Goal: Understand site structure: Grasp the organization and layout of the website

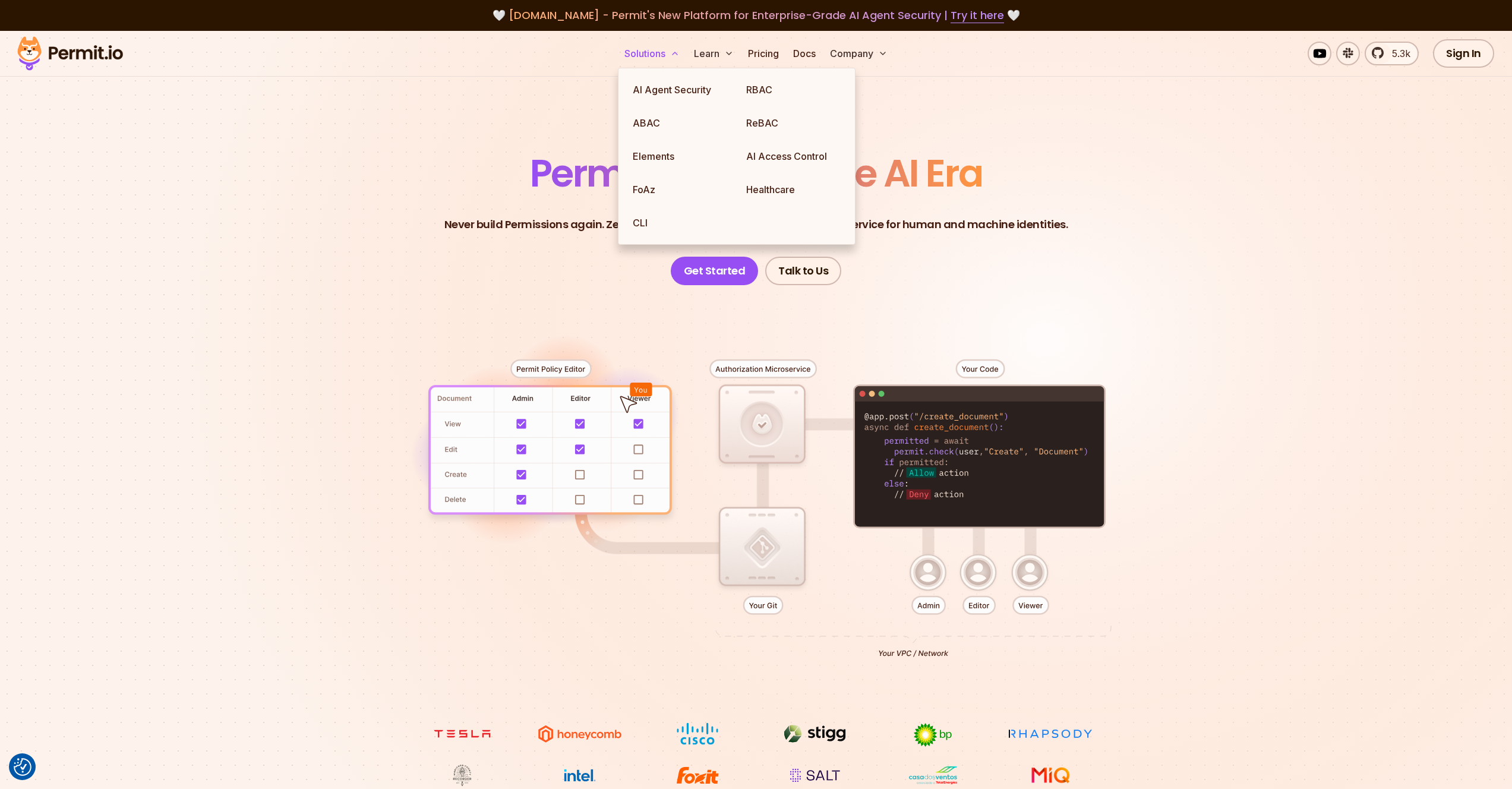
click at [637, 58] on button "Solutions" at bounding box center [652, 53] width 65 height 24
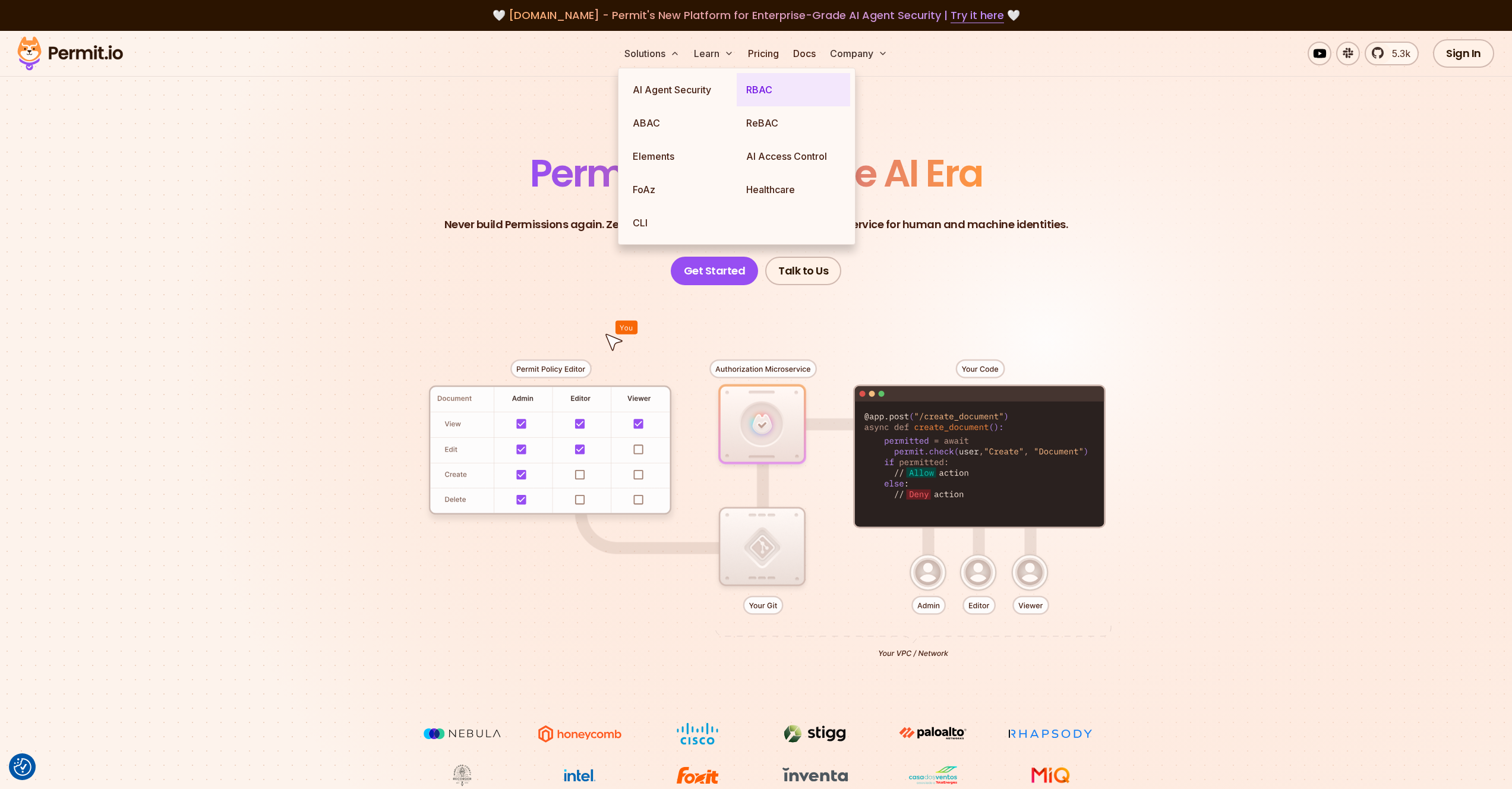
click at [772, 84] on link "RBAC" at bounding box center [793, 89] width 114 height 33
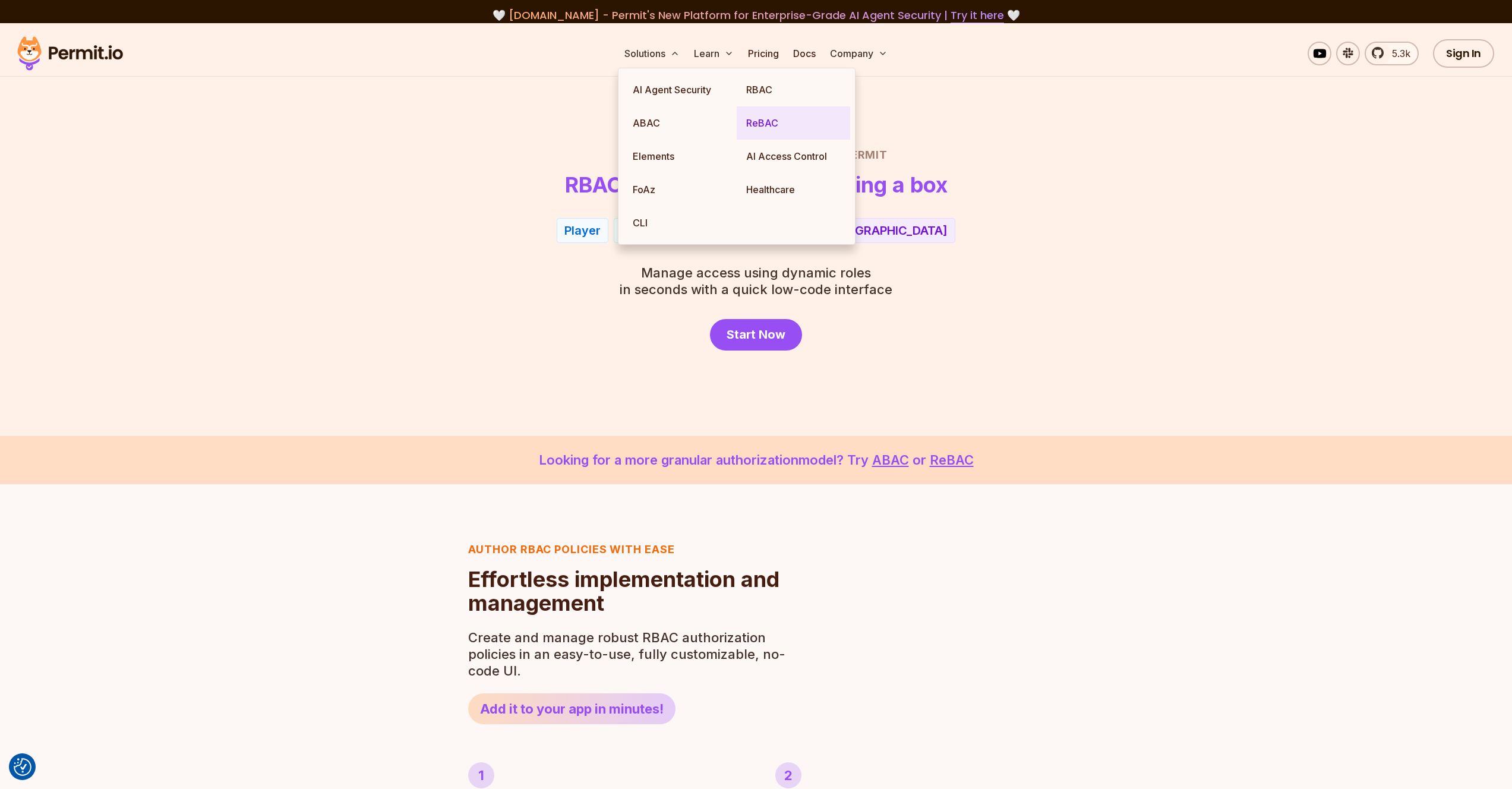
click at [768, 116] on link "ReBAC" at bounding box center [793, 122] width 114 height 33
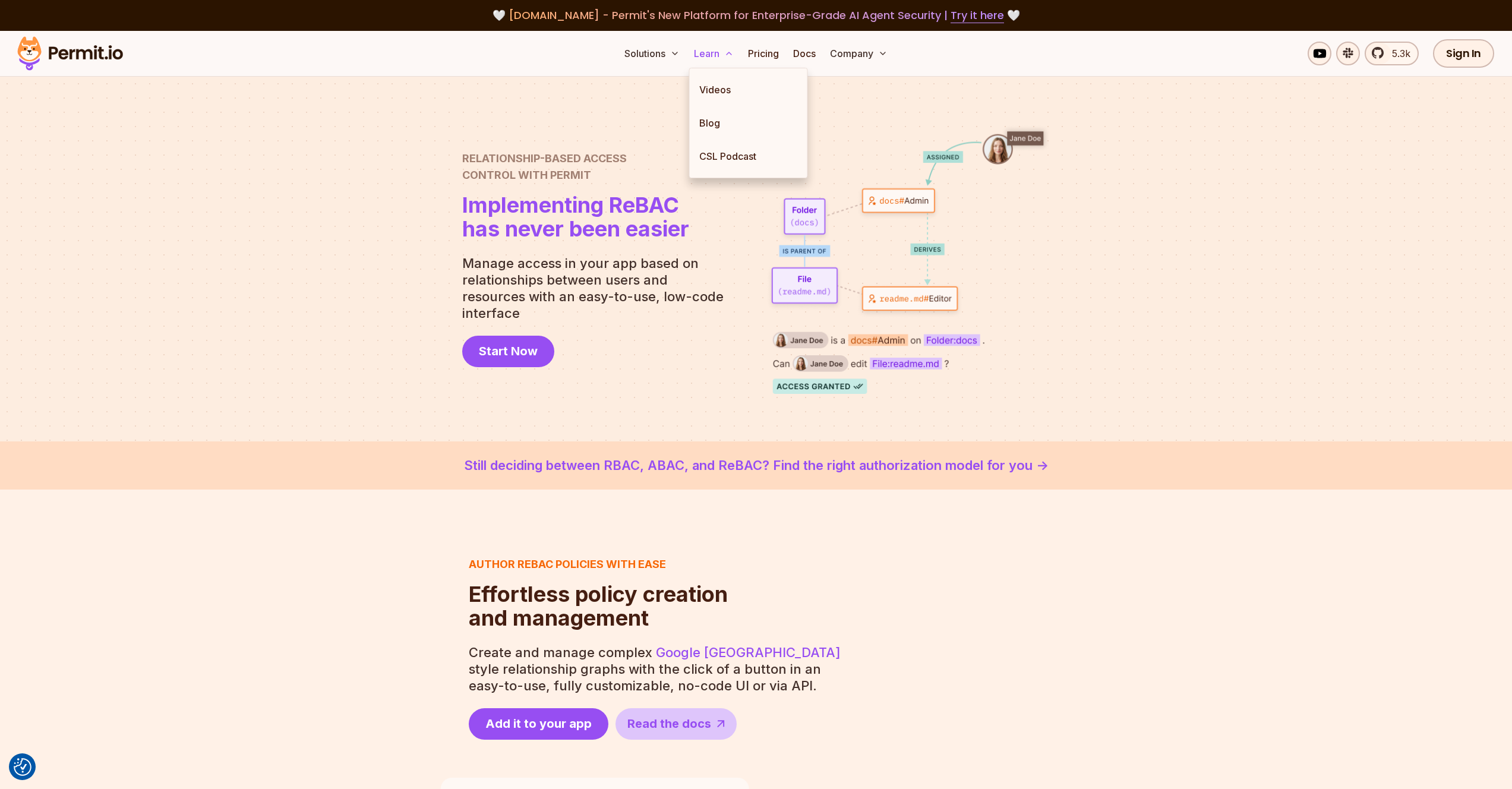
click at [709, 51] on button "Learn" at bounding box center [713, 53] width 49 height 24
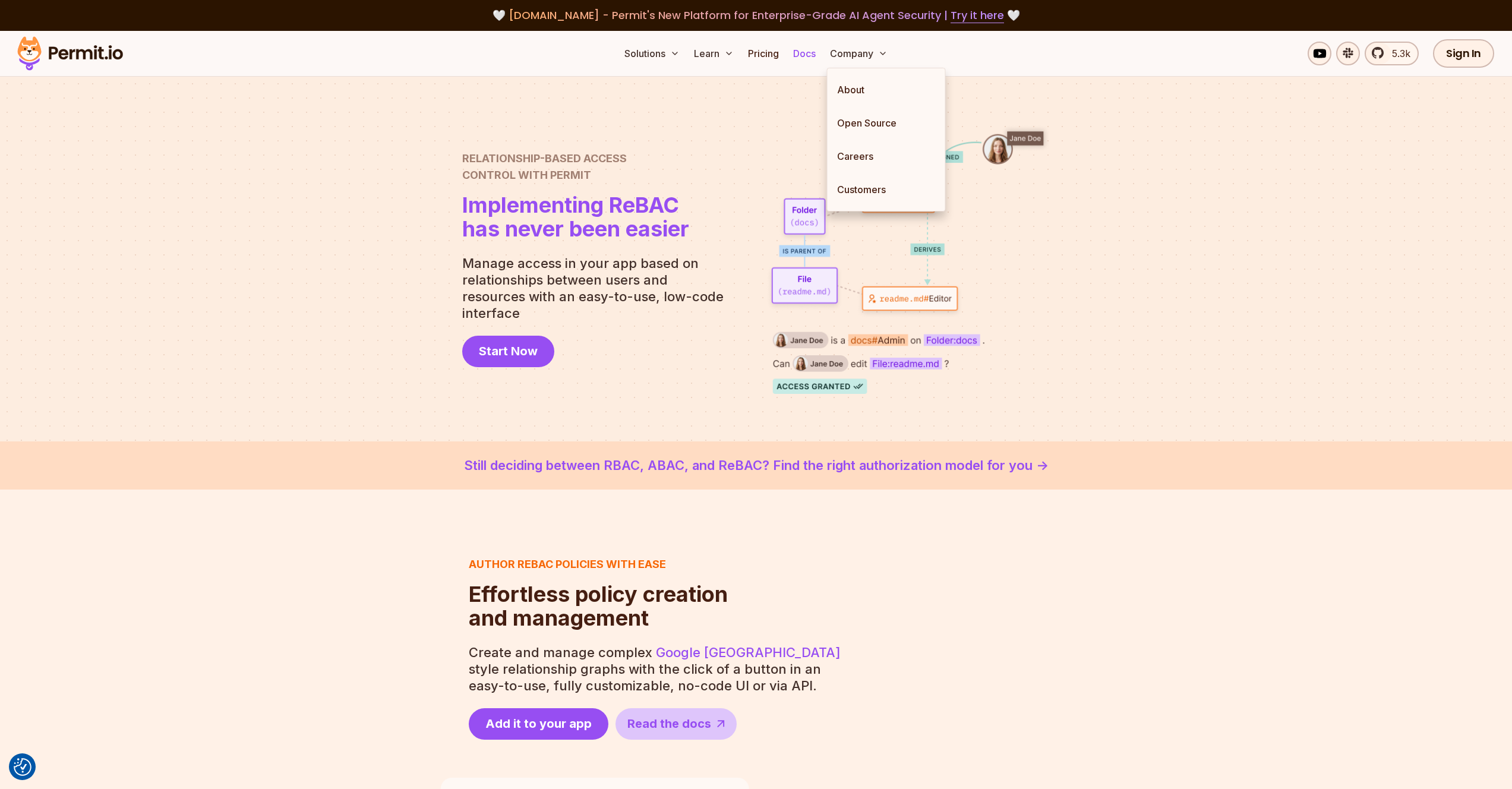
click at [806, 52] on link "Docs" at bounding box center [805, 53] width 32 height 24
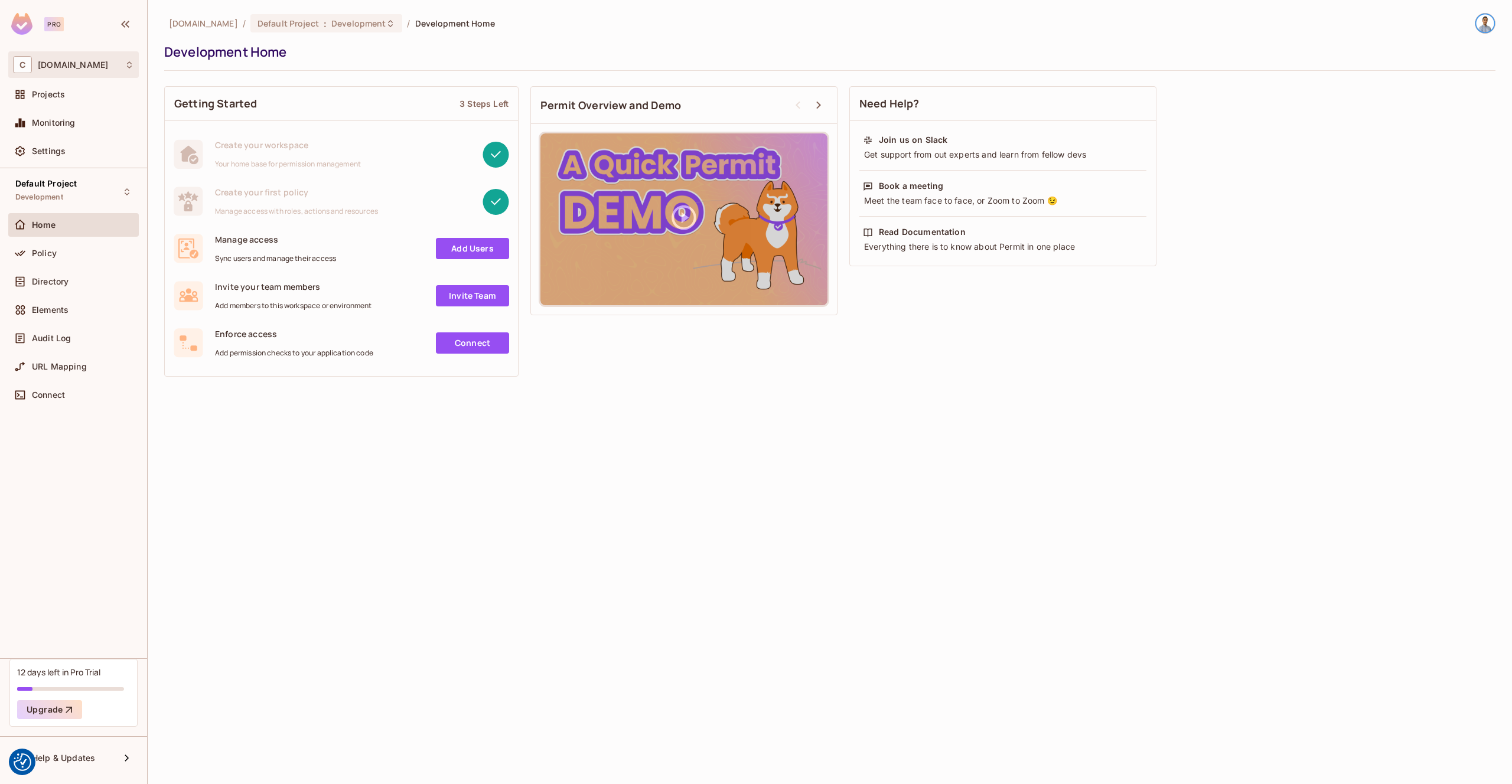
click at [80, 69] on span "chase-michalis.io" at bounding box center [73, 65] width 70 height 9
click at [81, 67] on div at bounding box center [756, 392] width 1512 height 784
click at [287, 412] on div "chase-michalis.io / Default Project : Development / Development Home Developmen…" at bounding box center [830, 392] width 1364 height 784
click at [59, 94] on span "Projects" at bounding box center [48, 94] width 33 height 9
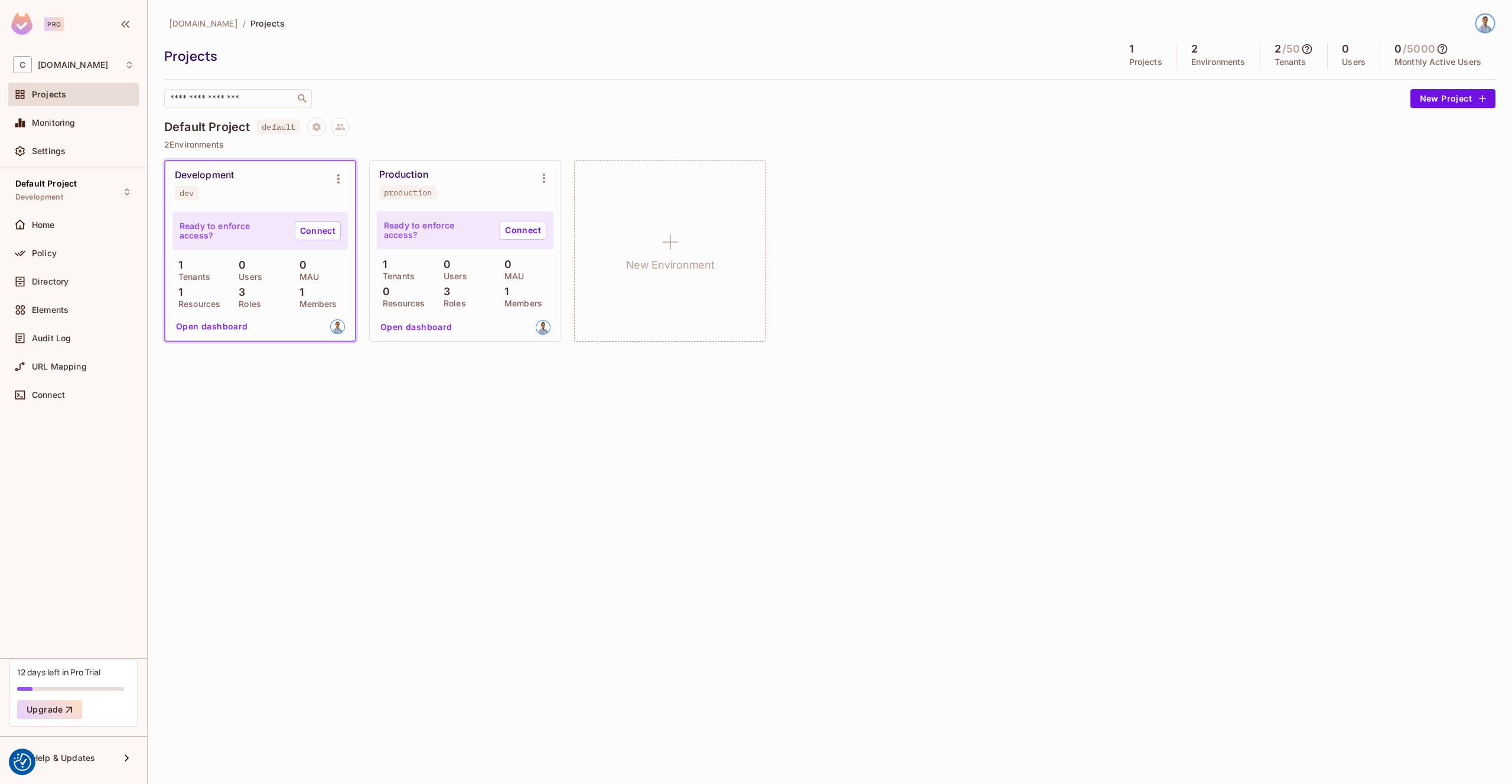
click at [223, 210] on div "Ready to enforce access? Connect 1 Tenants 0 Users 0 MAU 1 Resources 3 Roles 1 …" at bounding box center [260, 274] width 190 height 132
click at [62, 252] on div "Policy" at bounding box center [83, 253] width 102 height 9
